Goal: Information Seeking & Learning: Learn about a topic

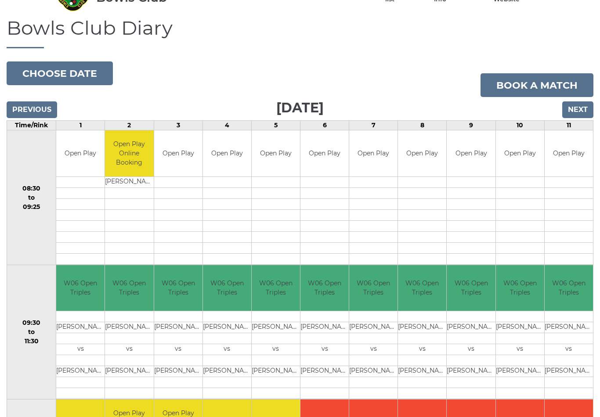
scroll to position [47, 0]
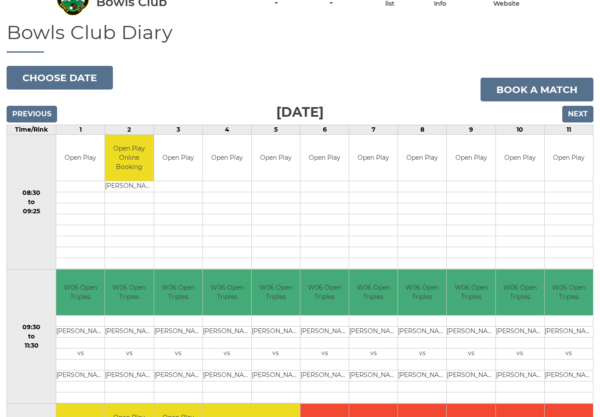
click at [29, 110] on input "Previous" at bounding box center [32, 114] width 51 height 17
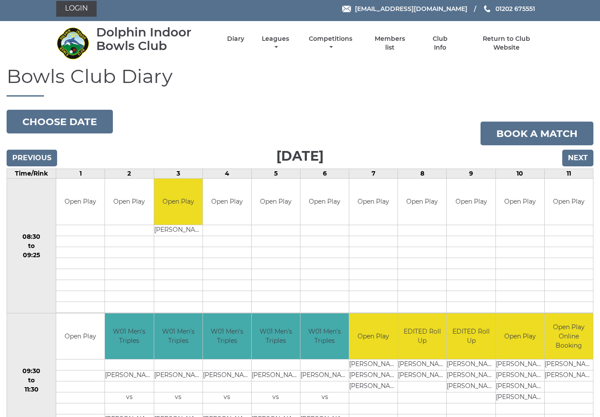
scroll to position [4, 0]
click at [290, 42] on link "Leagues" at bounding box center [276, 43] width 32 height 17
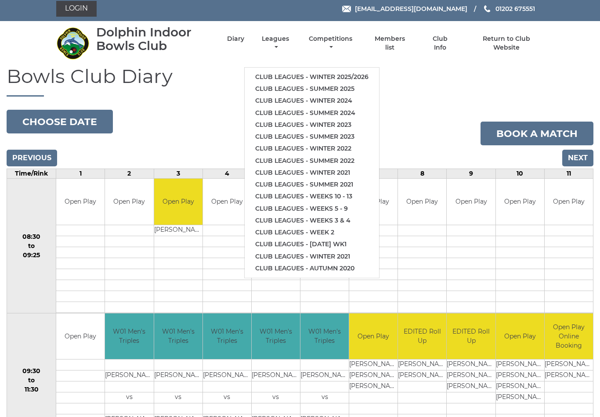
click at [331, 71] on link "Club leagues - Winter 2025/2026" at bounding box center [312, 77] width 134 height 12
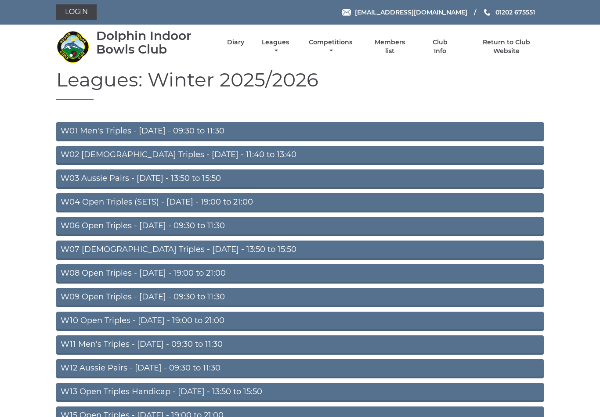
click at [198, 180] on link "W03 Aussie Pairs - Monday - 13:50 to 15:50" at bounding box center [300, 179] width 488 height 19
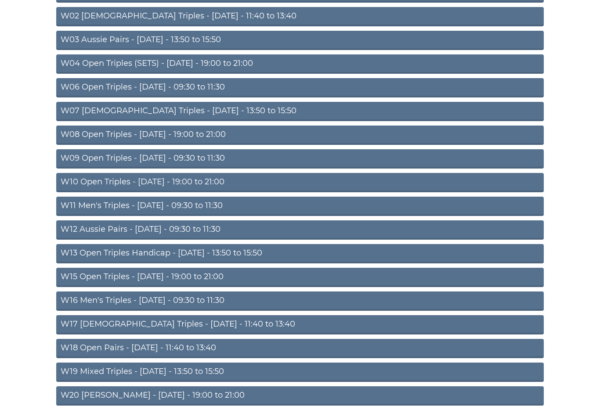
scroll to position [139, 0]
click at [210, 252] on link "W13 Open Triples Handicap - Thursday - 13:50 to 15:50" at bounding box center [300, 253] width 488 height 19
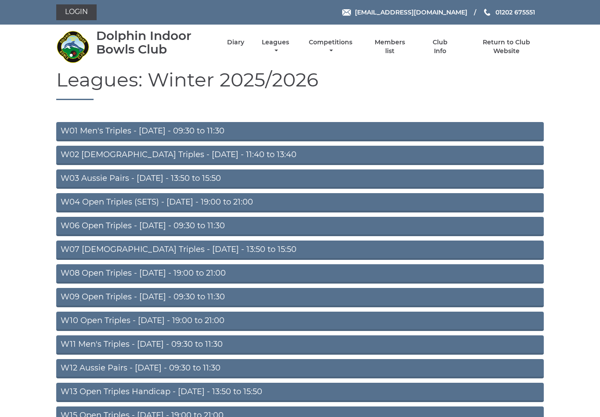
scroll to position [152, 0]
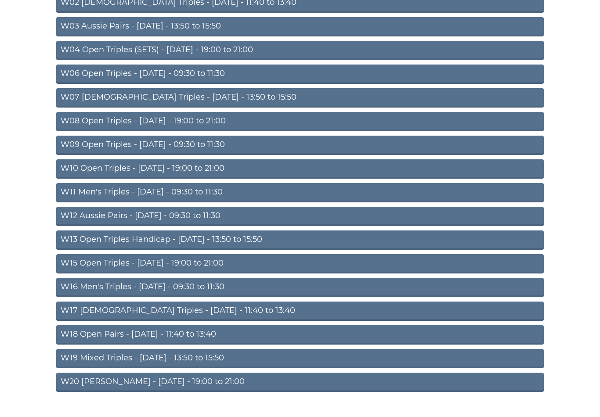
click at [183, 333] on link "W18 Open Pairs - [DATE] - 11:40 to 13:40" at bounding box center [300, 335] width 488 height 19
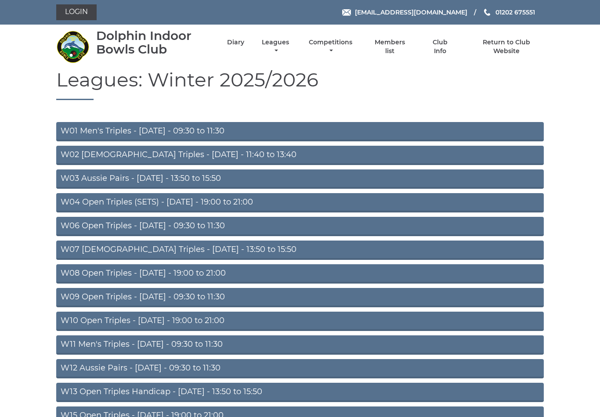
click at [340, 44] on link "Competitions" at bounding box center [331, 46] width 48 height 17
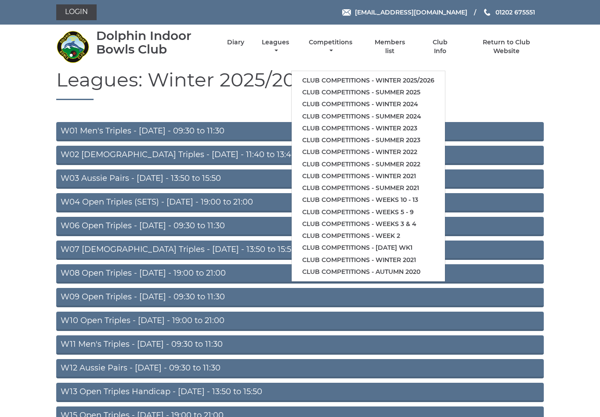
click at [366, 75] on link "Club competitions - Winter 2025/2026" at bounding box center [368, 81] width 153 height 12
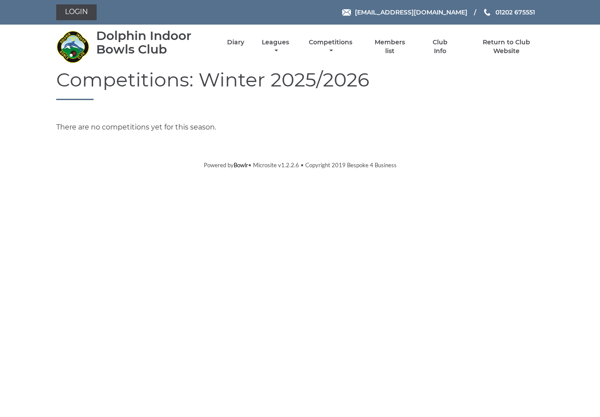
click at [449, 45] on link "Club Info" at bounding box center [440, 46] width 29 height 17
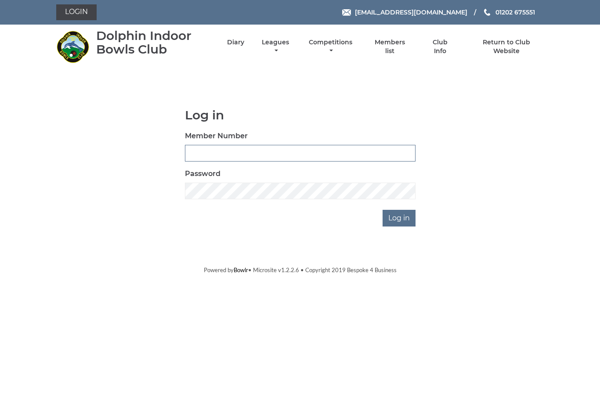
type input "4024"
click at [400, 218] on input "Log in" at bounding box center [399, 218] width 33 height 17
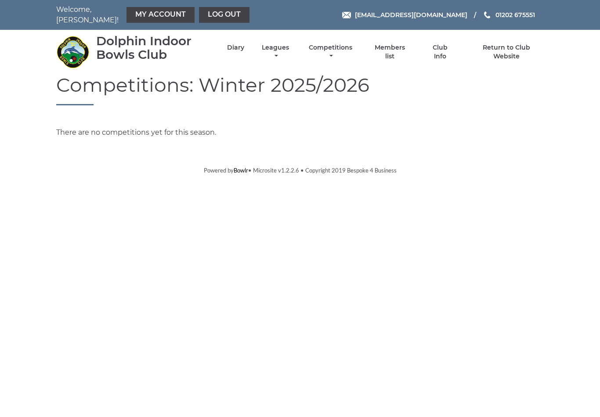
click at [440, 47] on link "Club Info" at bounding box center [440, 51] width 29 height 17
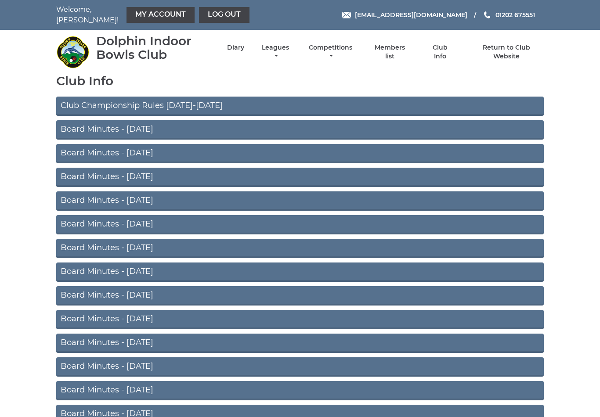
click at [244, 45] on link "Diary" at bounding box center [235, 47] width 17 height 8
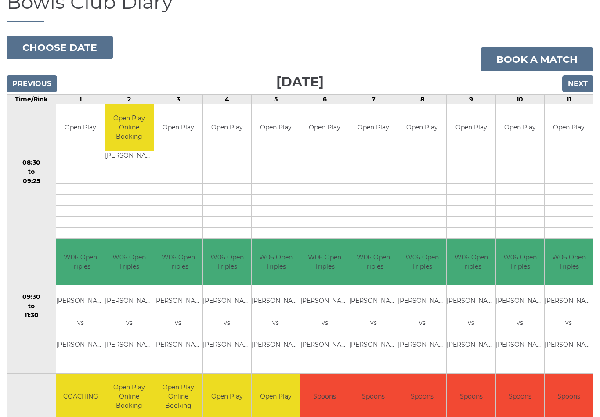
scroll to position [74, 0]
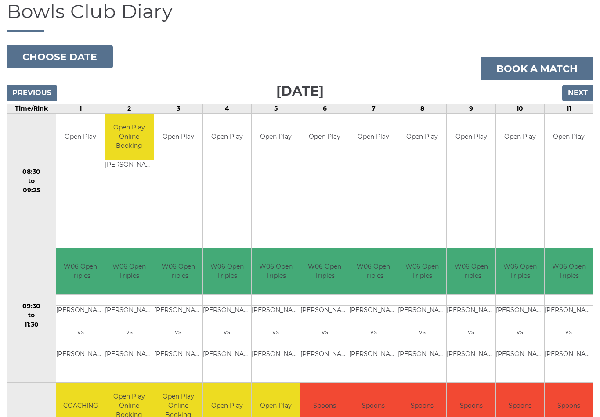
click at [583, 85] on input "Next" at bounding box center [577, 93] width 31 height 17
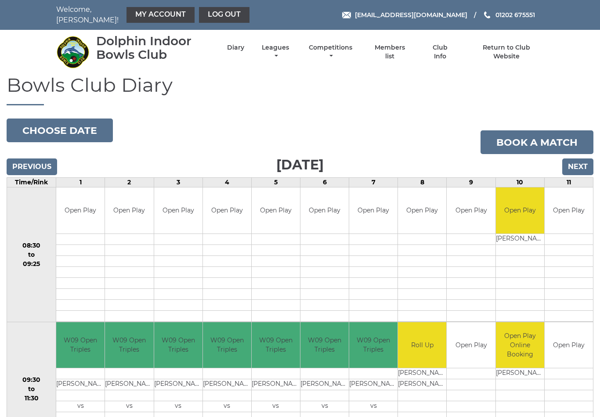
click at [574, 161] on input "Next" at bounding box center [577, 167] width 31 height 17
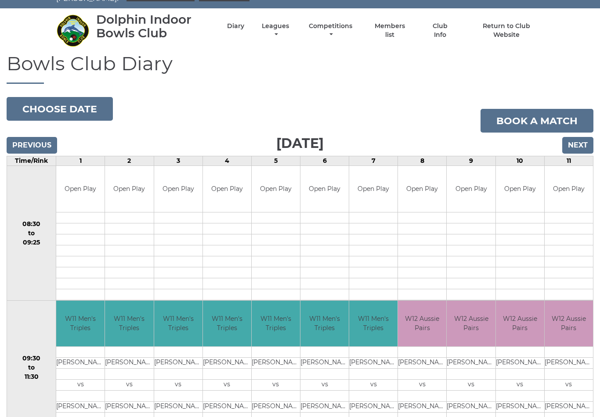
scroll to position [22, 0]
click at [583, 137] on input "Next" at bounding box center [577, 145] width 31 height 17
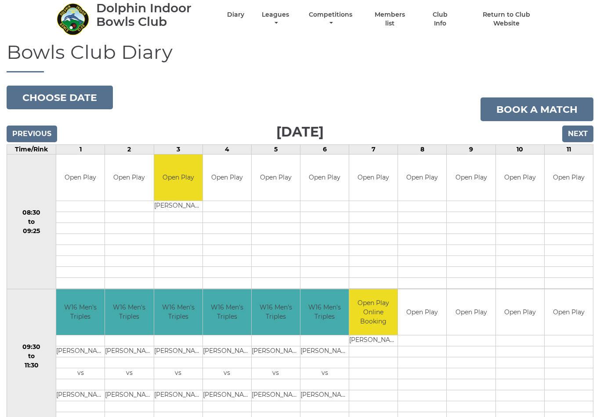
scroll to position [29, 0]
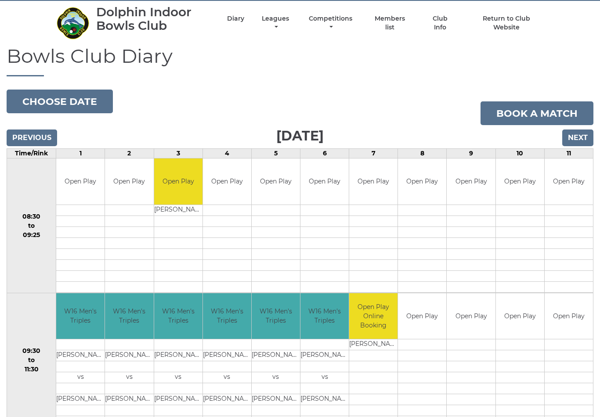
click at [33, 130] on input "Previous" at bounding box center [32, 138] width 51 height 17
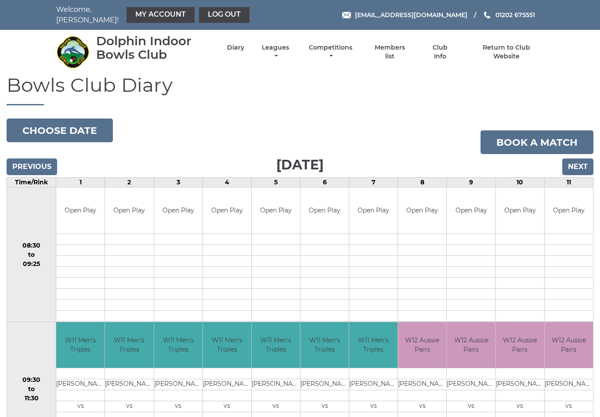
click at [28, 159] on input "Previous" at bounding box center [32, 167] width 51 height 17
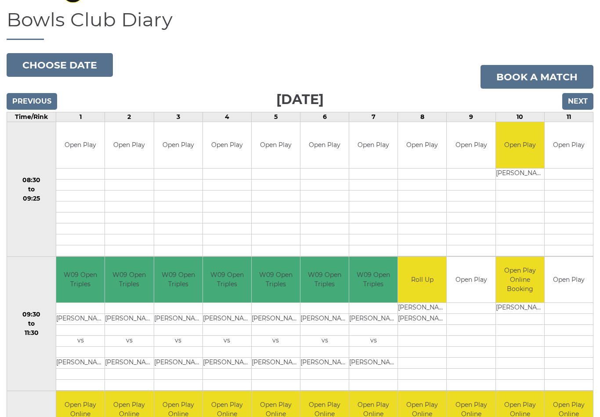
scroll to position [44, 0]
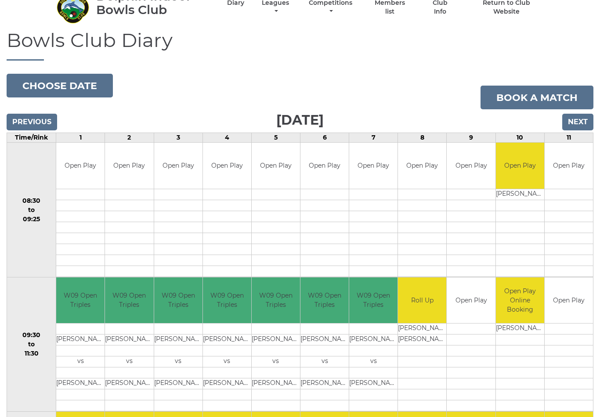
click at [578, 117] on input "Next" at bounding box center [577, 122] width 31 height 17
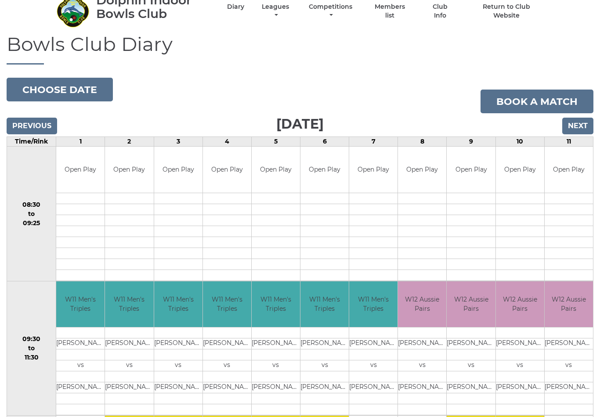
scroll to position [25, 0]
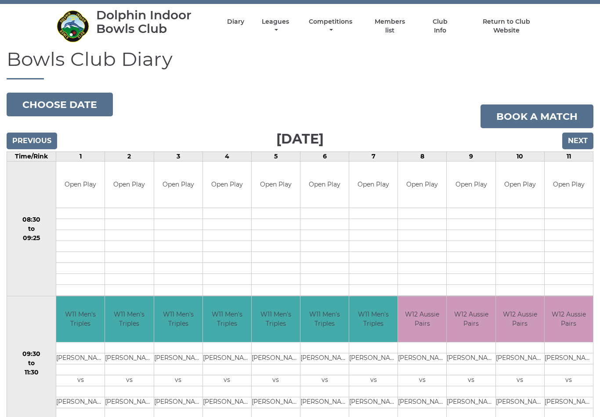
click at [29, 135] on input "Previous" at bounding box center [32, 141] width 51 height 17
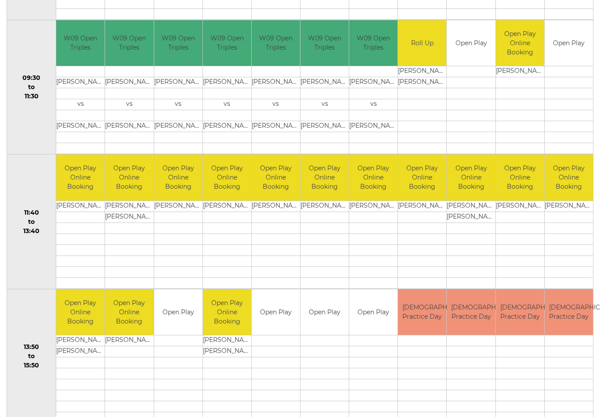
scroll to position [303, 0]
